Goal: Download file/media

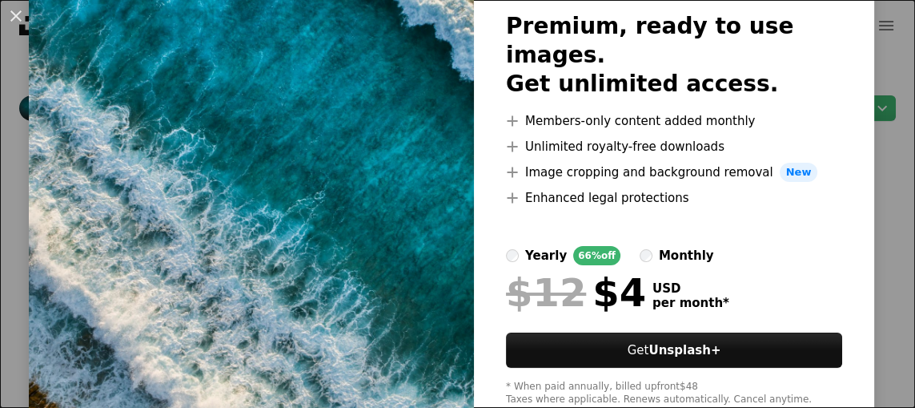
scroll to position [152, 0]
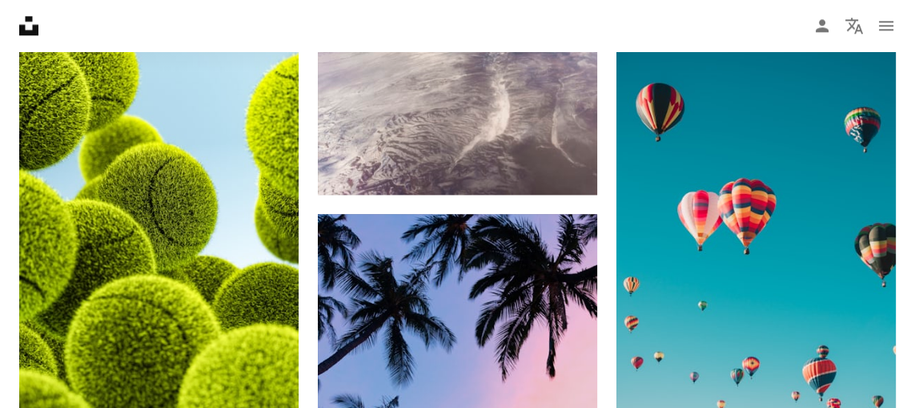
scroll to position [2135, 0]
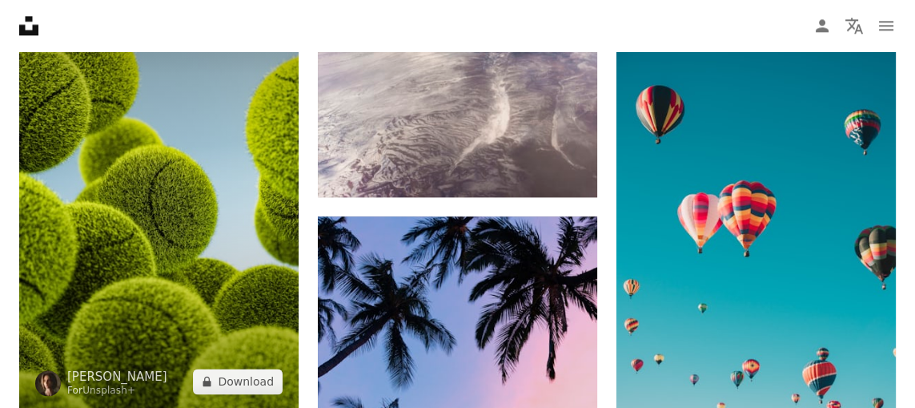
click at [226, 292] on img at bounding box center [159, 200] width 280 height 420
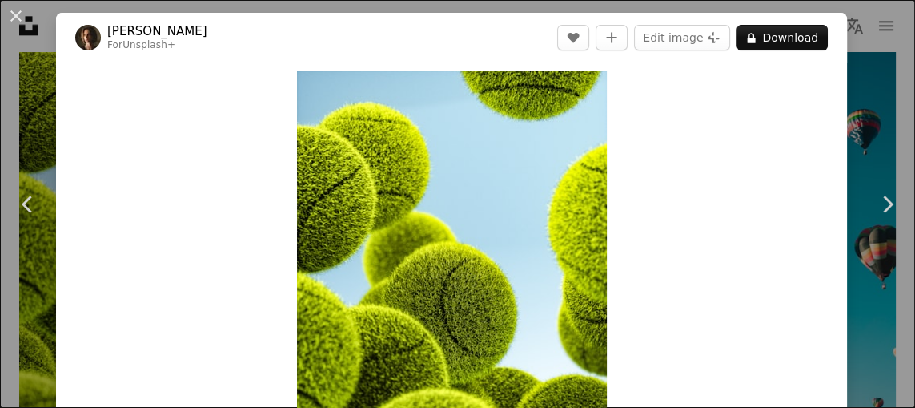
click at [808, 34] on button "A lock Download" at bounding box center [782, 38] width 91 height 26
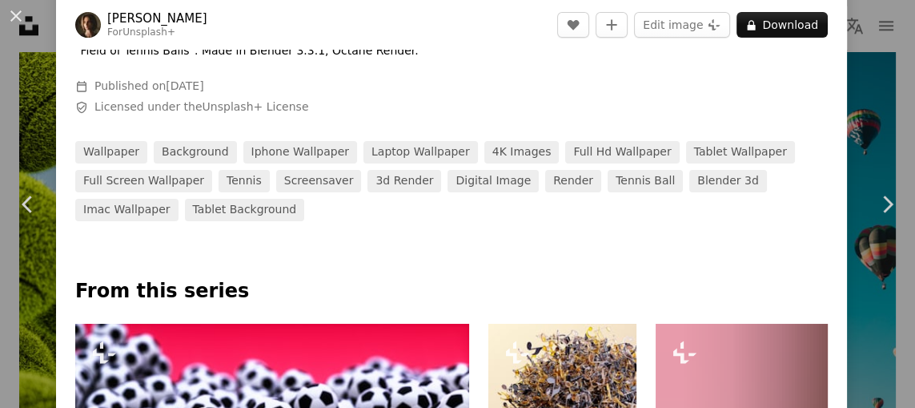
scroll to position [588, 0]
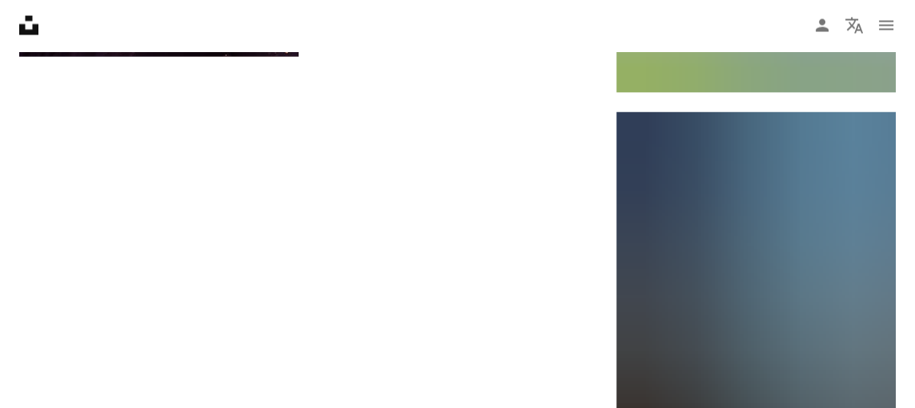
scroll to position [3386, 0]
